Goal: Task Accomplishment & Management: Manage account settings

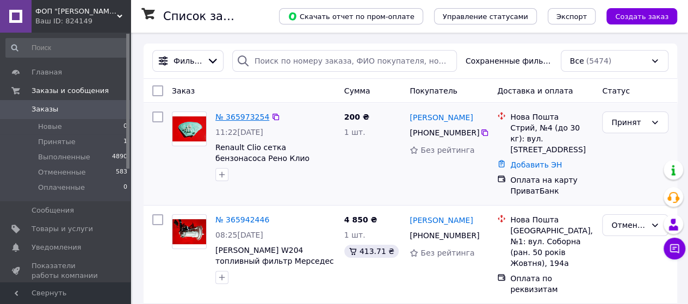
click at [243, 118] on link "№ 365973254" at bounding box center [242, 117] width 54 height 9
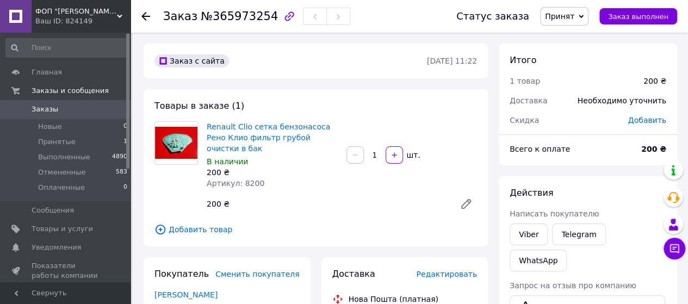
click at [204, 224] on span "Добавить товар" at bounding box center [316, 230] width 323 height 12
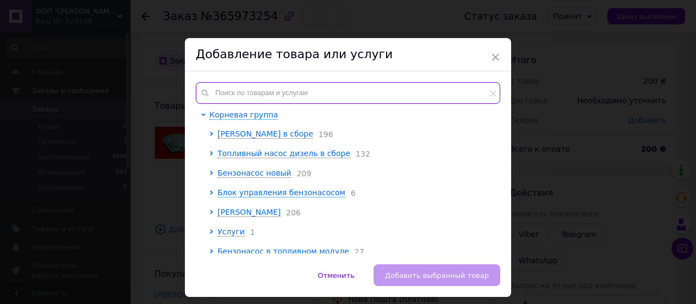
click at [319, 94] on input "text" at bounding box center [348, 93] width 305 height 22
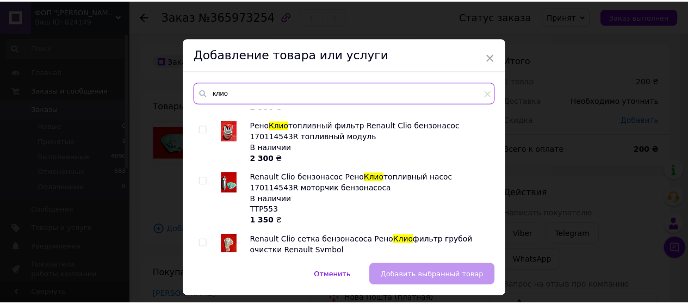
scroll to position [316, 0]
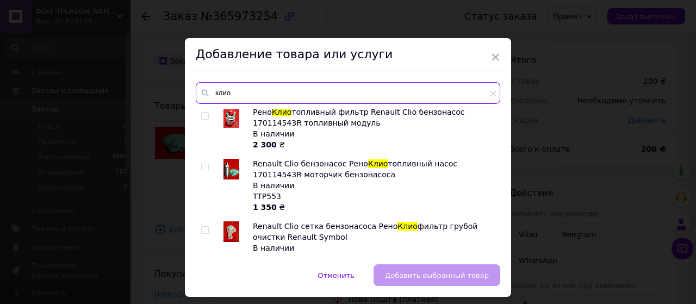
type input "клио"
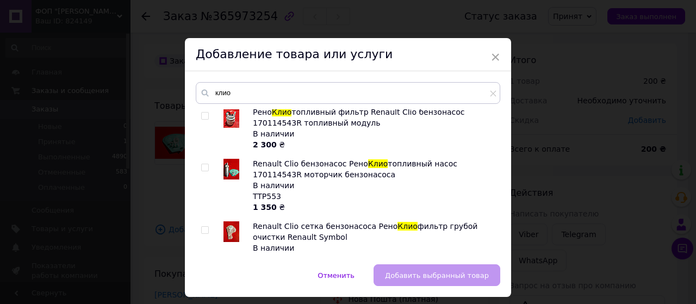
click at [202, 227] on input "checkbox" at bounding box center [204, 230] width 7 height 7
checkbox input "true"
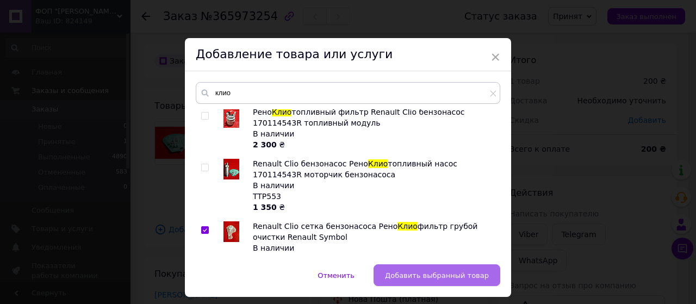
click at [439, 269] on button "Добавить выбранный товар" at bounding box center [437, 275] width 127 height 22
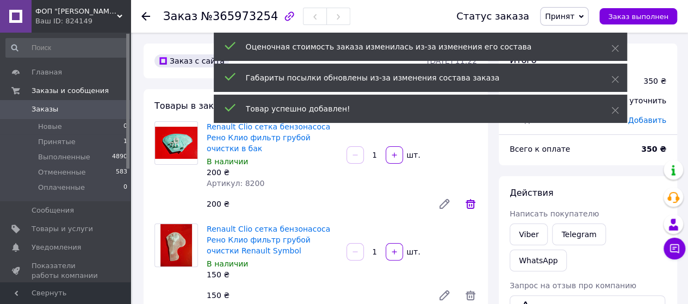
click at [471, 198] on icon at bounding box center [470, 204] width 13 height 13
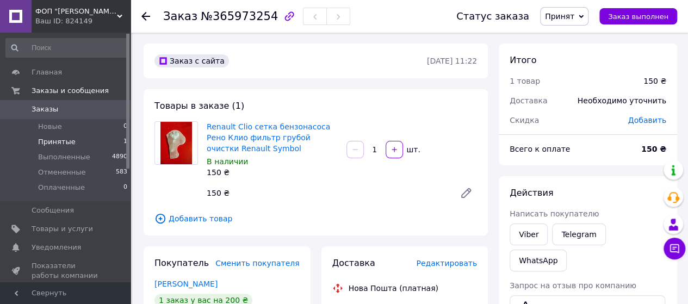
click at [47, 140] on span "Принятые" at bounding box center [57, 142] width 38 height 10
